Goal: Check status

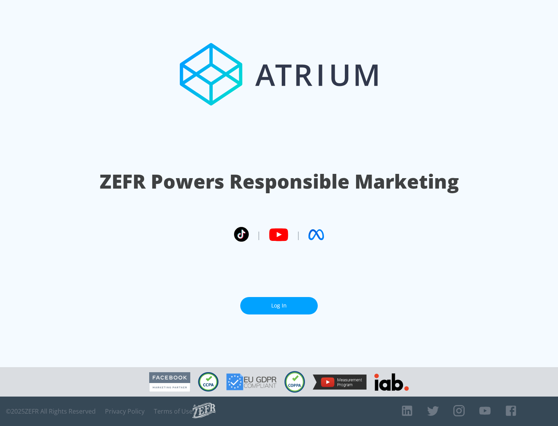
click at [279, 306] on link "Log In" at bounding box center [279, 305] width 78 height 17
